Goal: Task Accomplishment & Management: Use online tool/utility

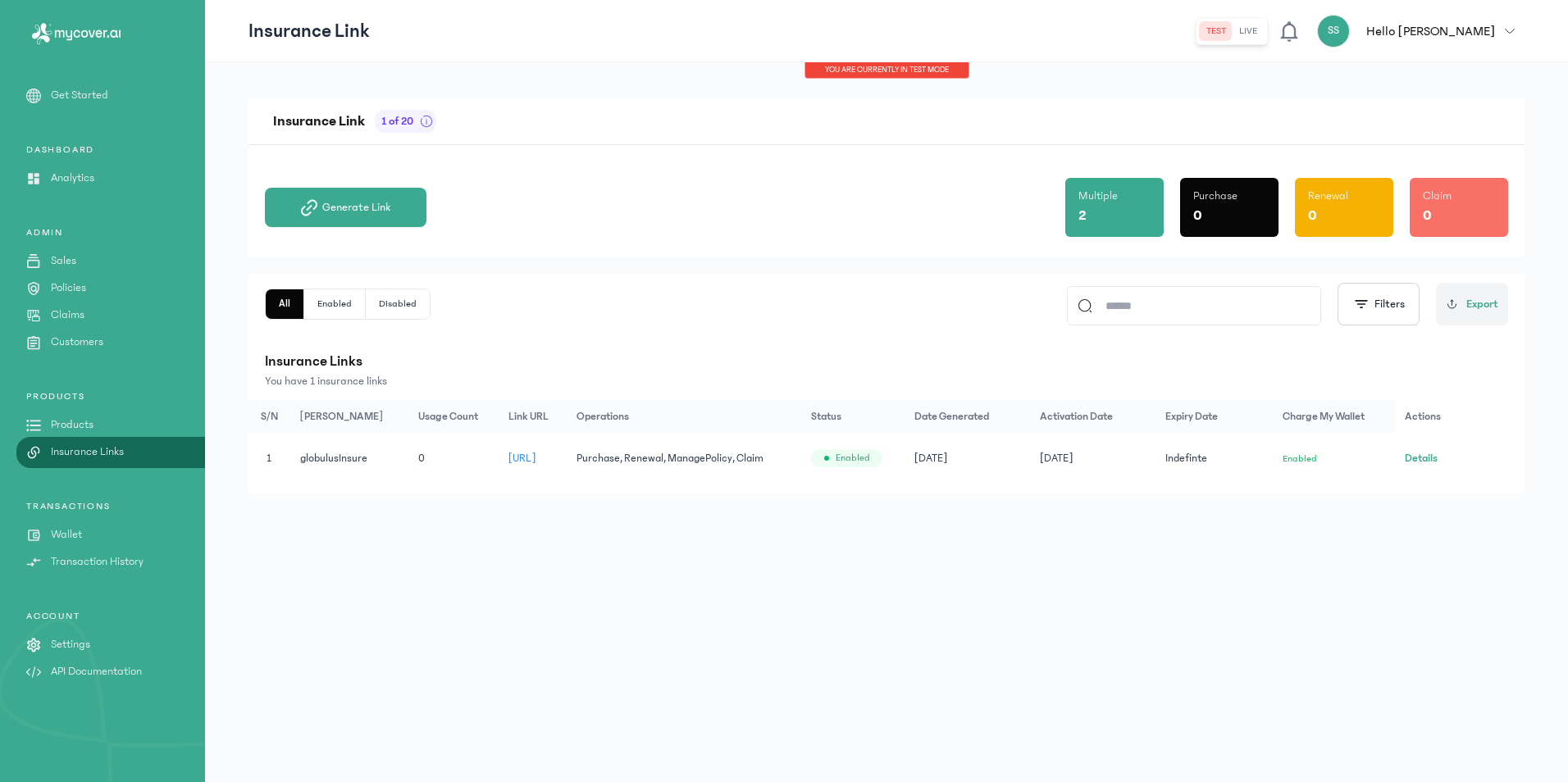
click at [1102, 208] on div "2" at bounding box center [1115, 215] width 72 height 23
click at [698, 671] on div "Insurance Link 1 of 20 Generate Link Multiple 2 Purchase 0 Renewal 0 Claim 0 Al…" at bounding box center [886, 422] width 1362 height 720
click at [756, 205] on div "Generate Link Multiple 2 Purchase 0 Renewal 0 Claim 0" at bounding box center [886, 201] width 1243 height 111
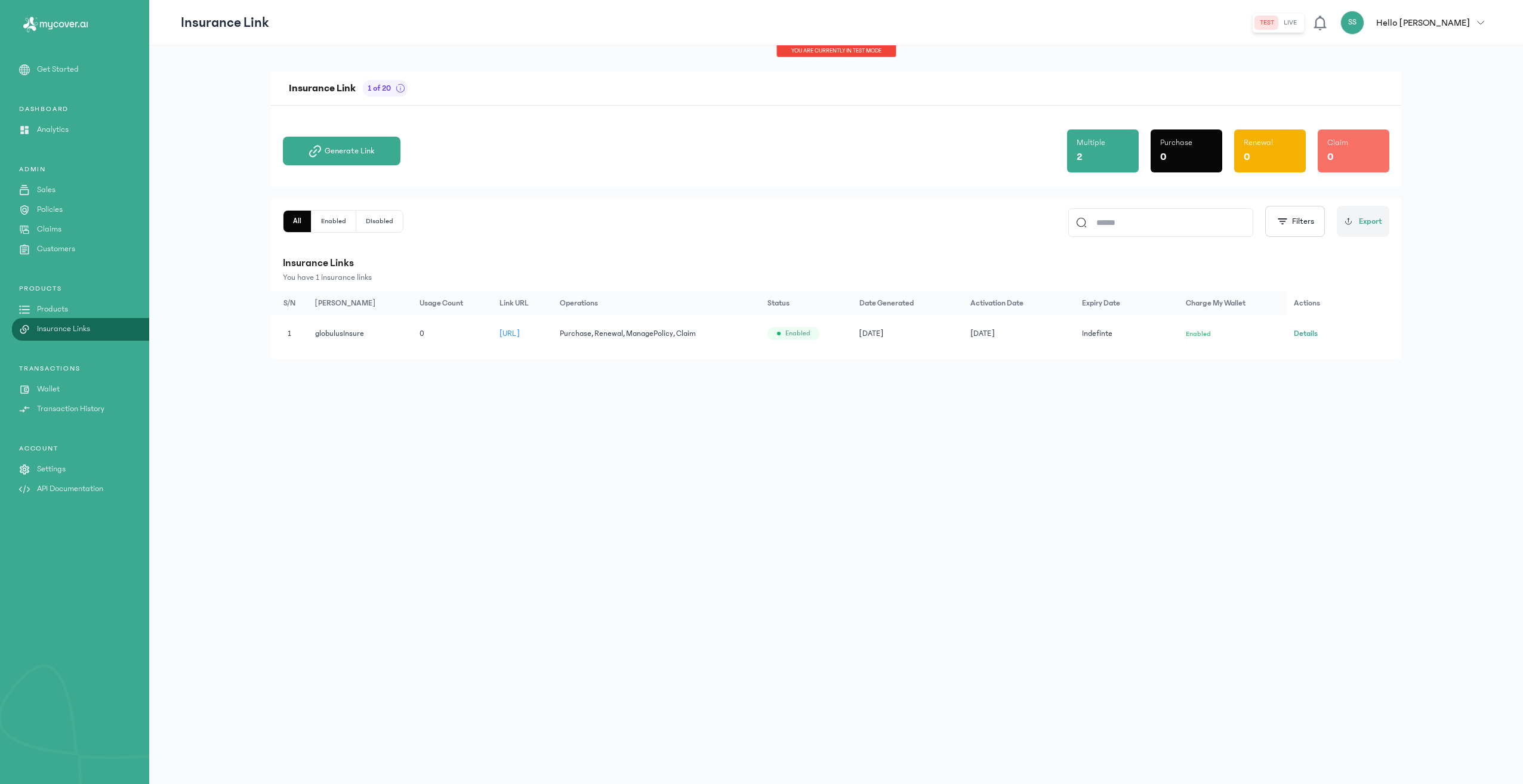
click at [91, 413] on p "Transaction History" at bounding box center [71, 409] width 67 height 12
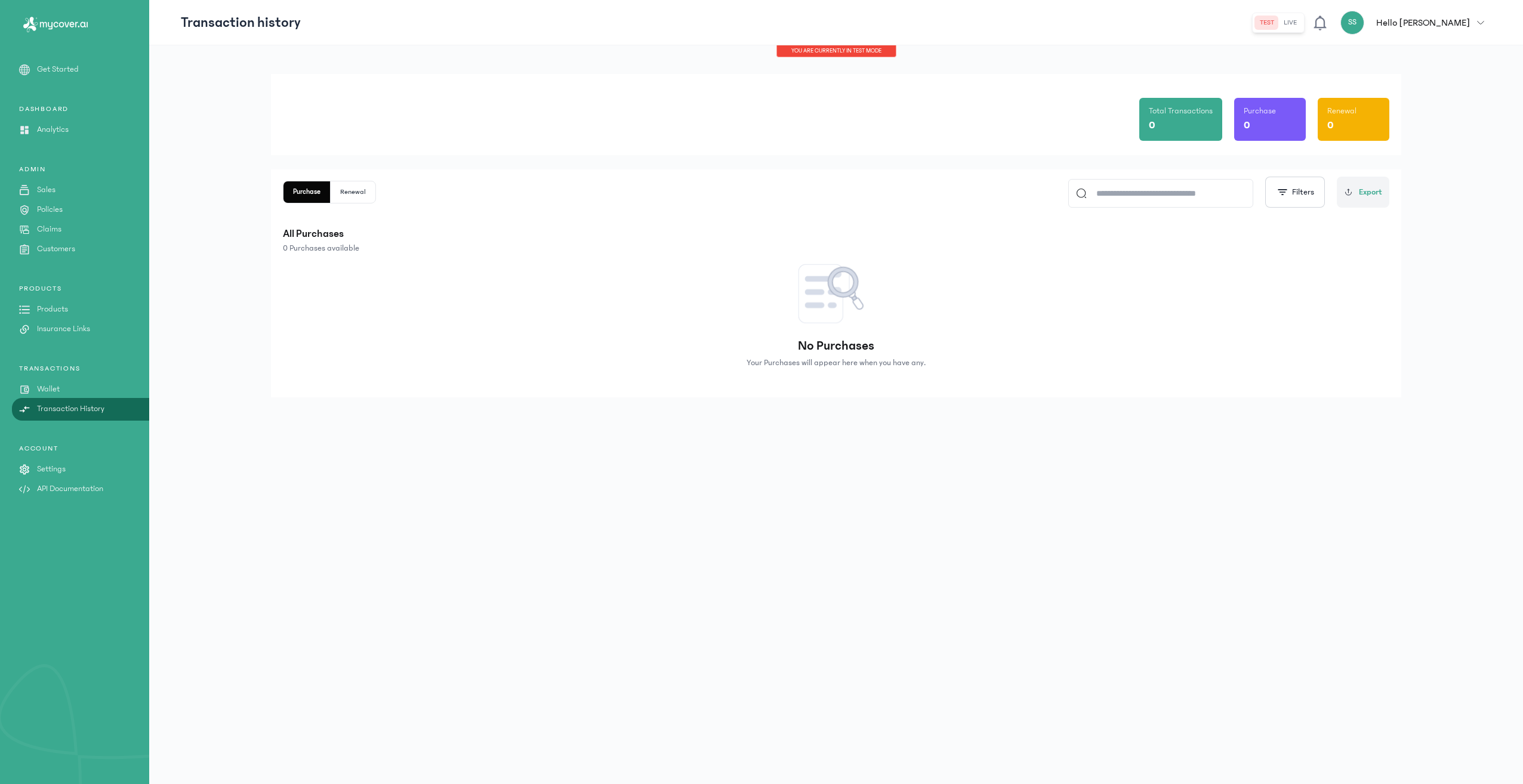
click at [1140, 23] on p "Hello [PERSON_NAME]" at bounding box center [1422, 22] width 94 height 14
click at [1140, 123] on div "my profile" at bounding box center [1416, 134] width 151 height 27
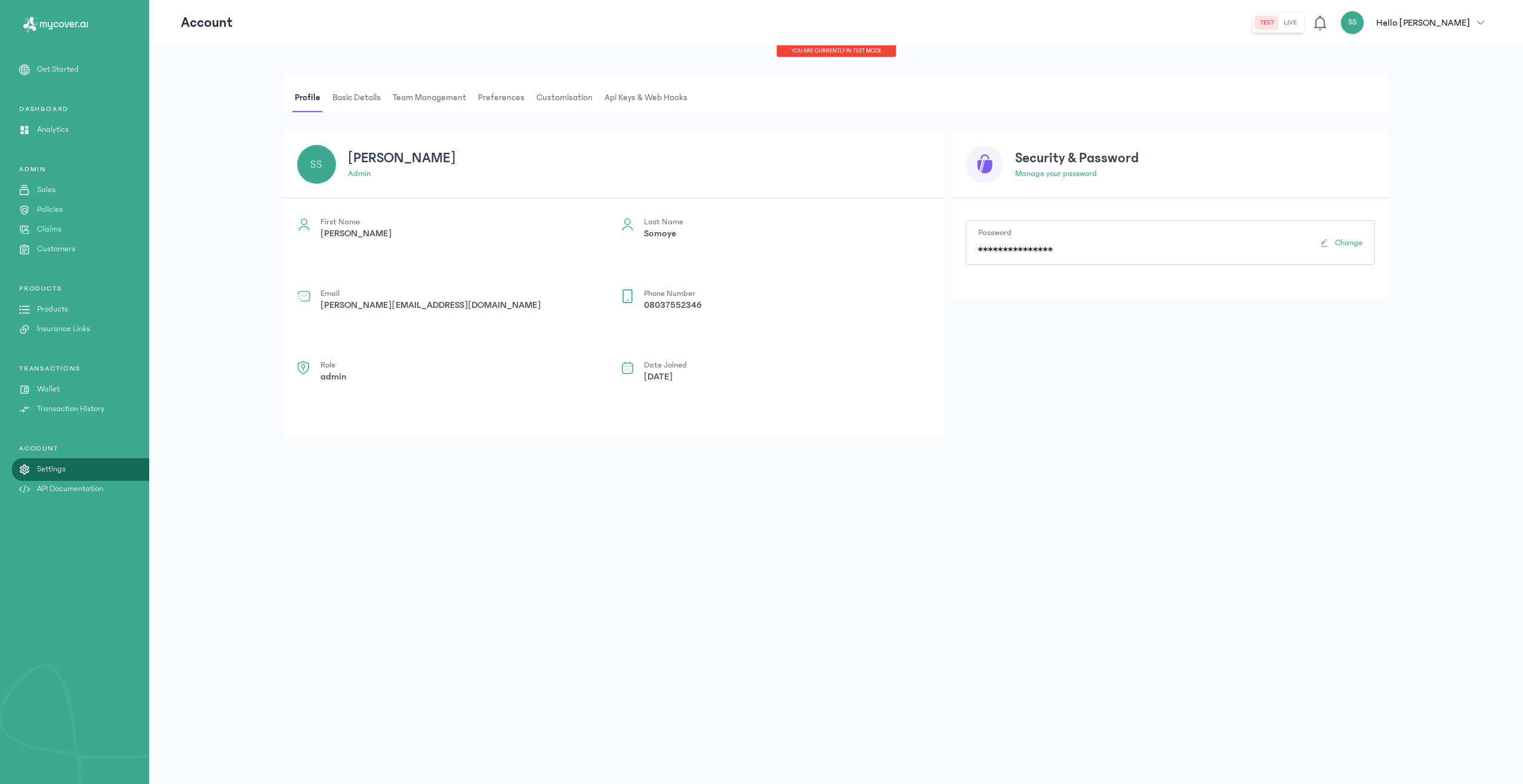
click at [63, 131] on p "Analytics" at bounding box center [53, 129] width 32 height 12
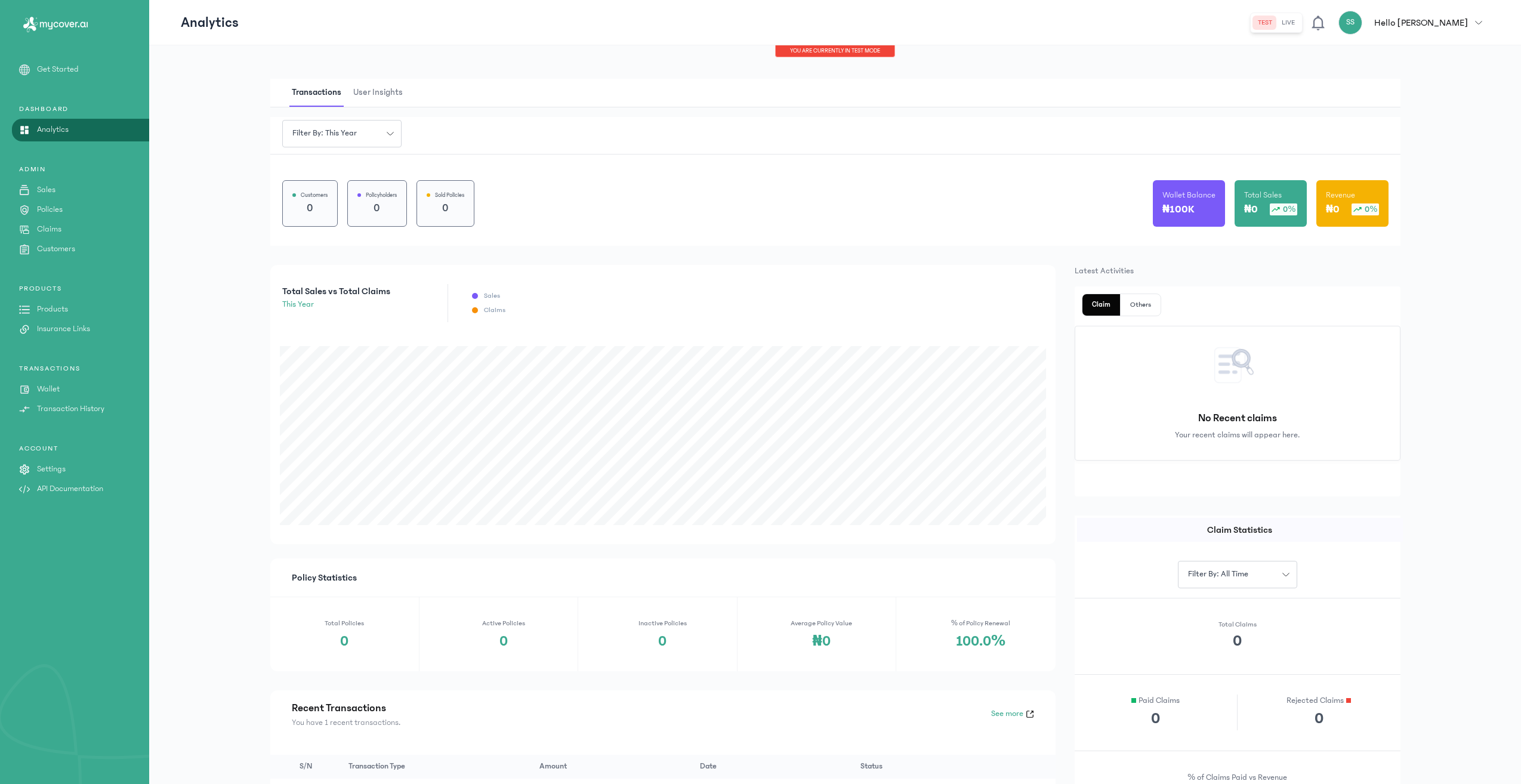
click at [1130, 324] on div "Claim Others No Recent claims Your recent claims will appear here." at bounding box center [1237, 391] width 326 height 210
click at [1140, 300] on button "Others" at bounding box center [1140, 305] width 40 height 21
click at [1096, 305] on button "Claim" at bounding box center [1101, 305] width 38 height 21
click at [50, 314] on p "Products" at bounding box center [52, 309] width 31 height 12
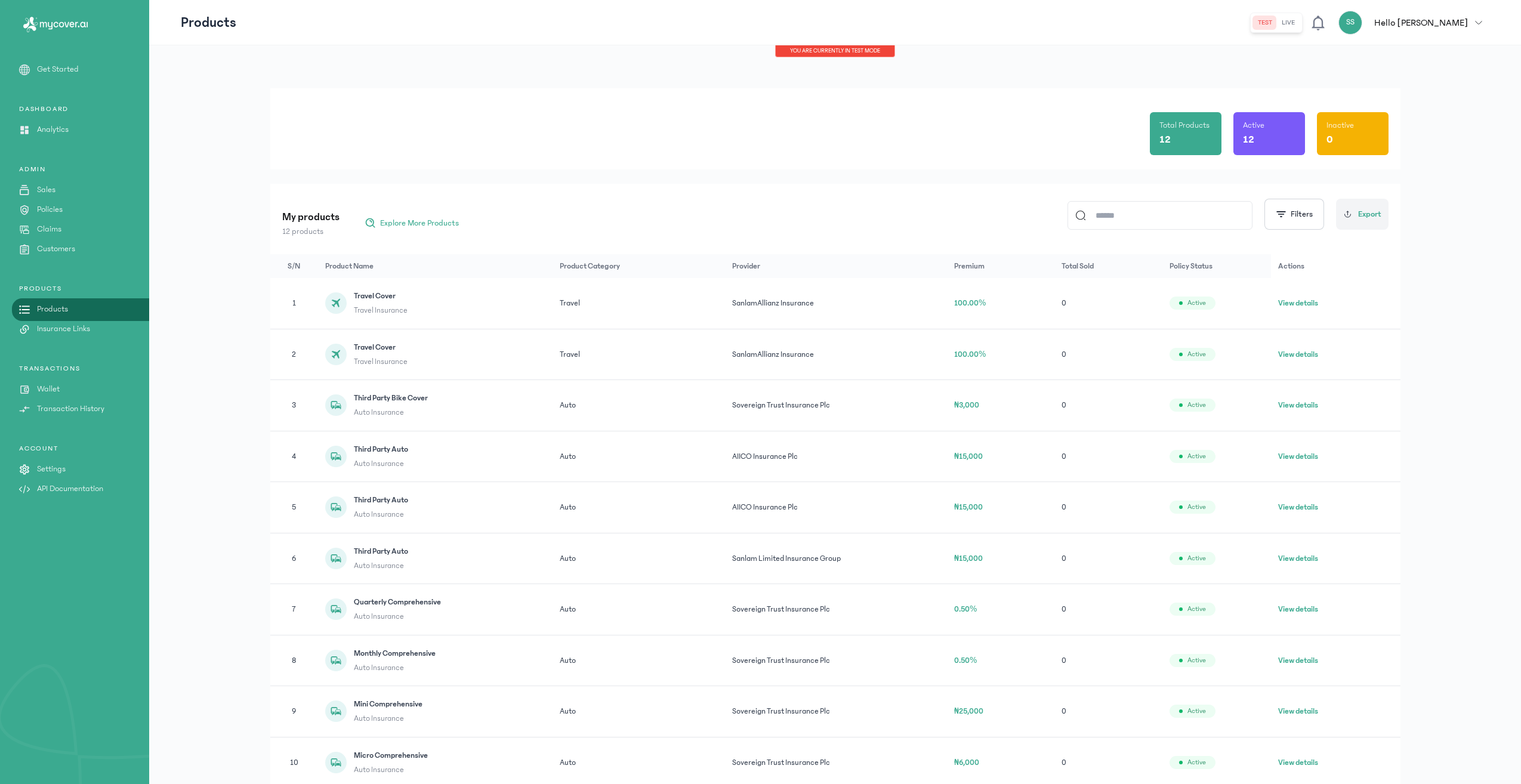
click at [1140, 308] on button "View details" at bounding box center [1298, 303] width 40 height 12
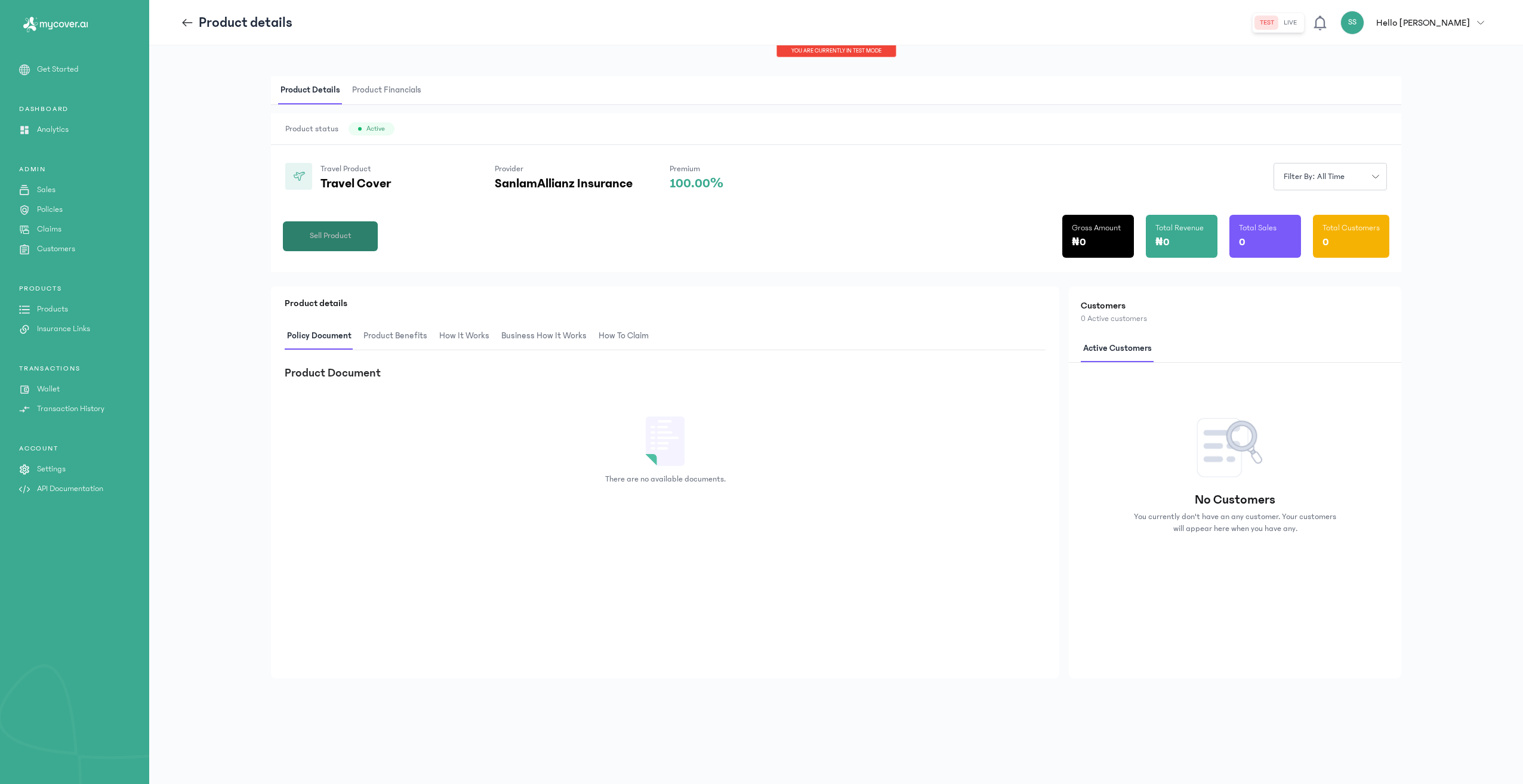
click at [337, 242] on span "Sell Product" at bounding box center [330, 236] width 42 height 12
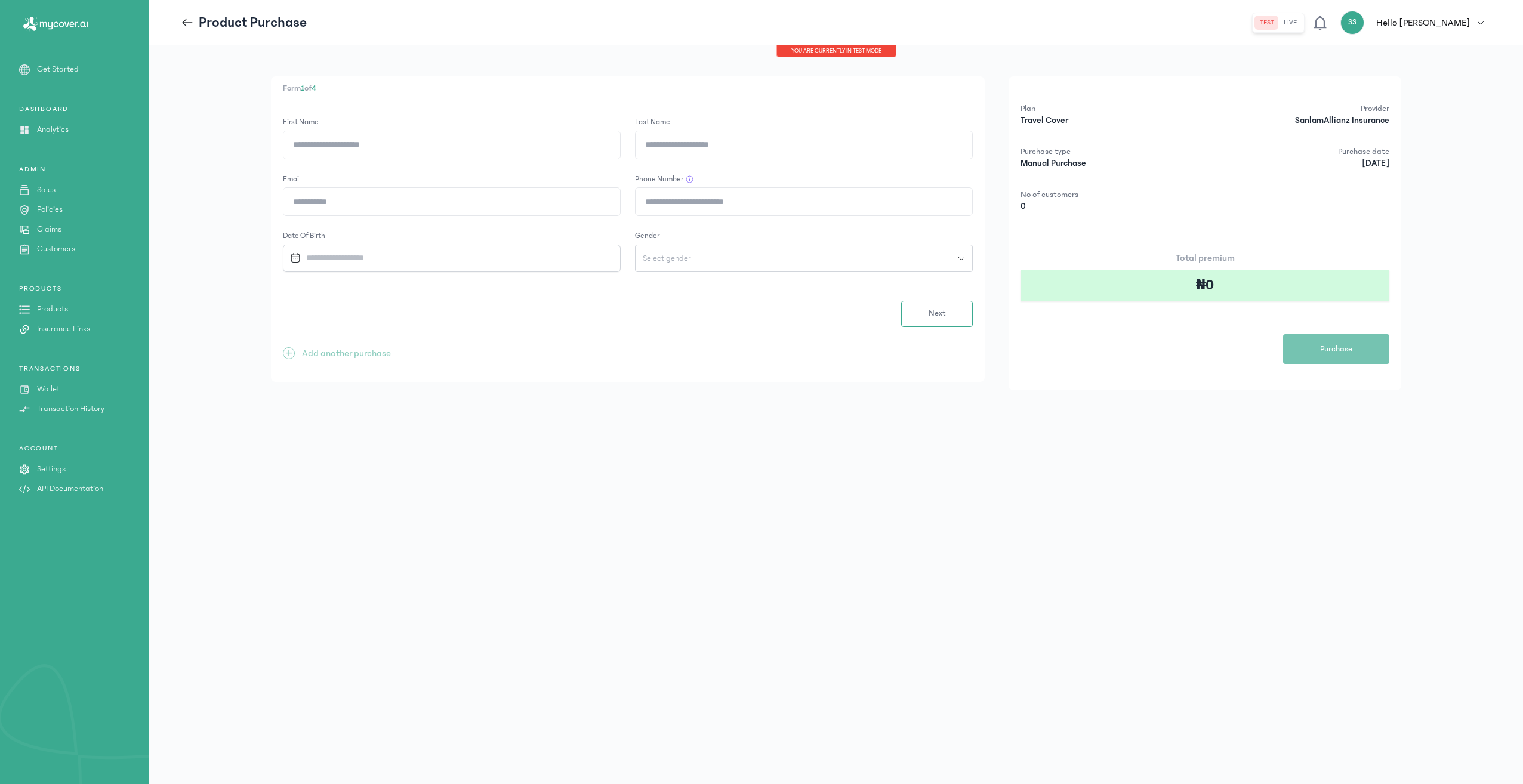
click at [77, 485] on p "API Documentation" at bounding box center [70, 489] width 66 height 12
